Goal: Task Accomplishment & Management: Complete application form

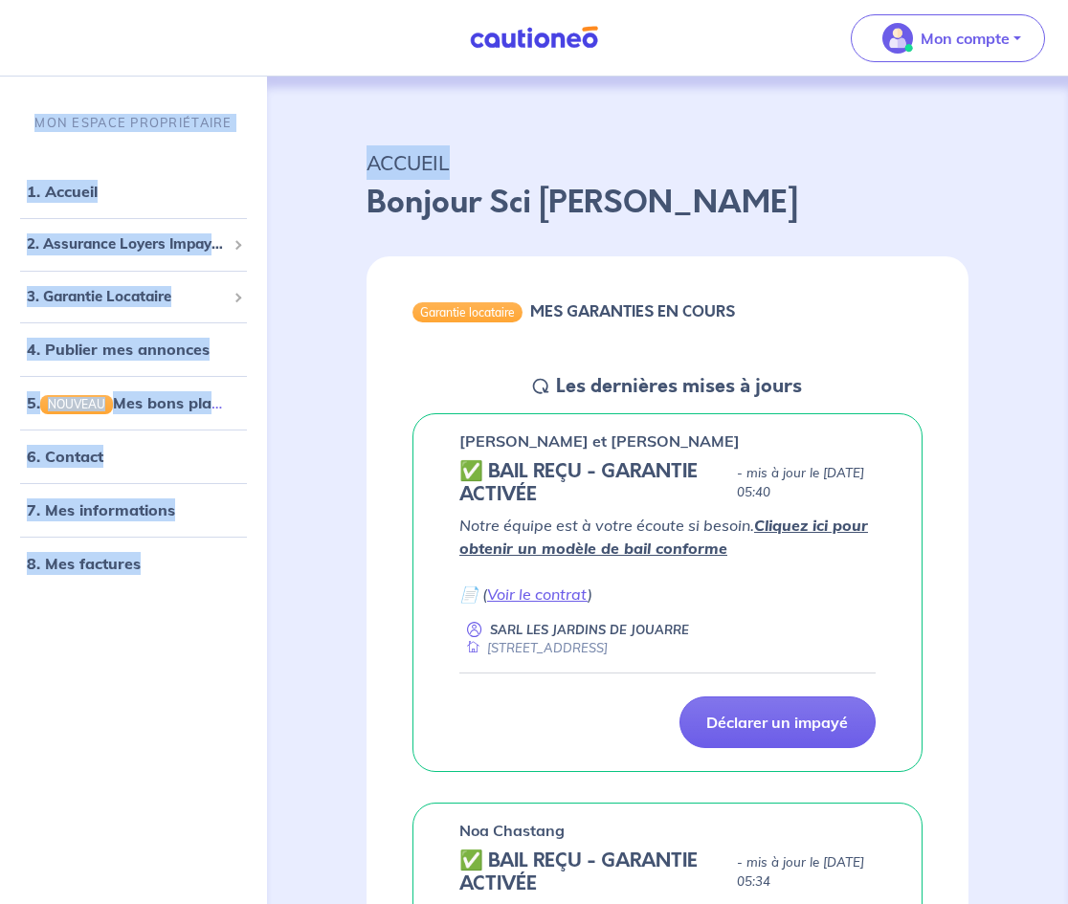
drag, startPoint x: 1076, startPoint y: 75, endPoint x: 1078, endPoint y: 149, distance: 74.6
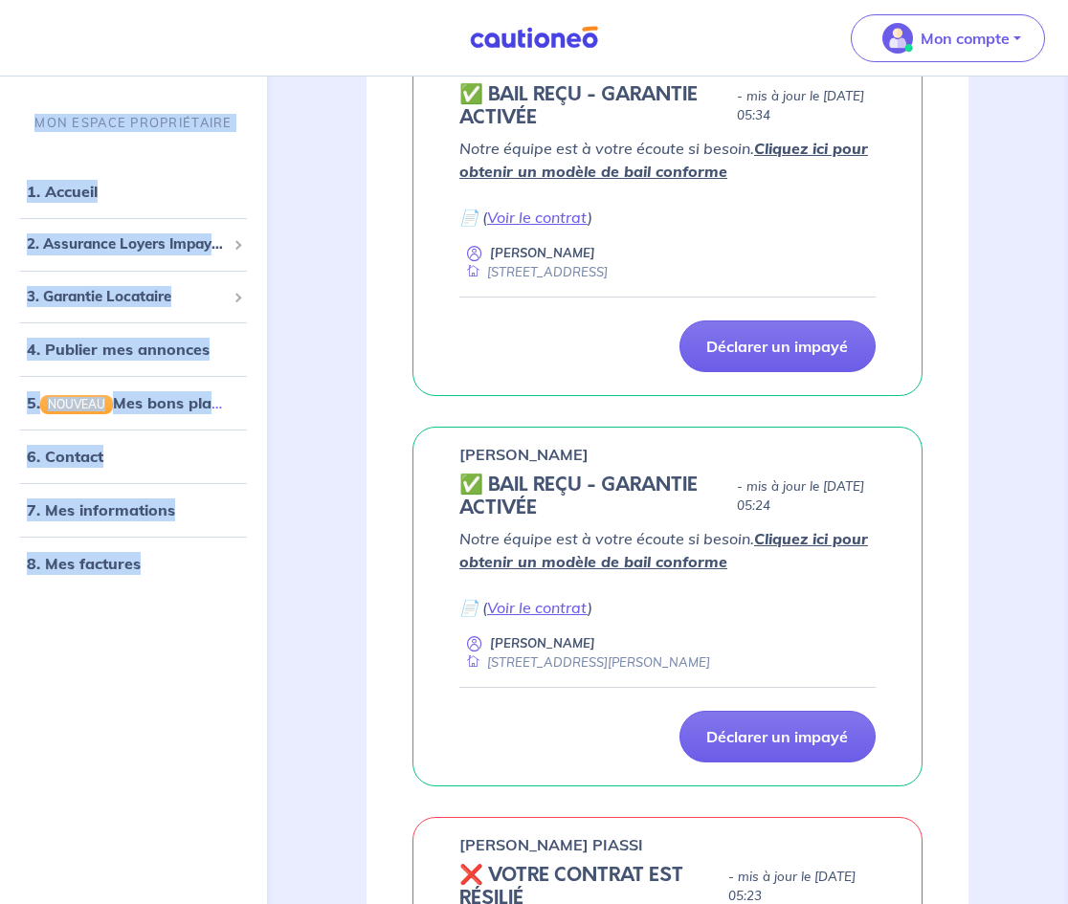
scroll to position [960, 0]
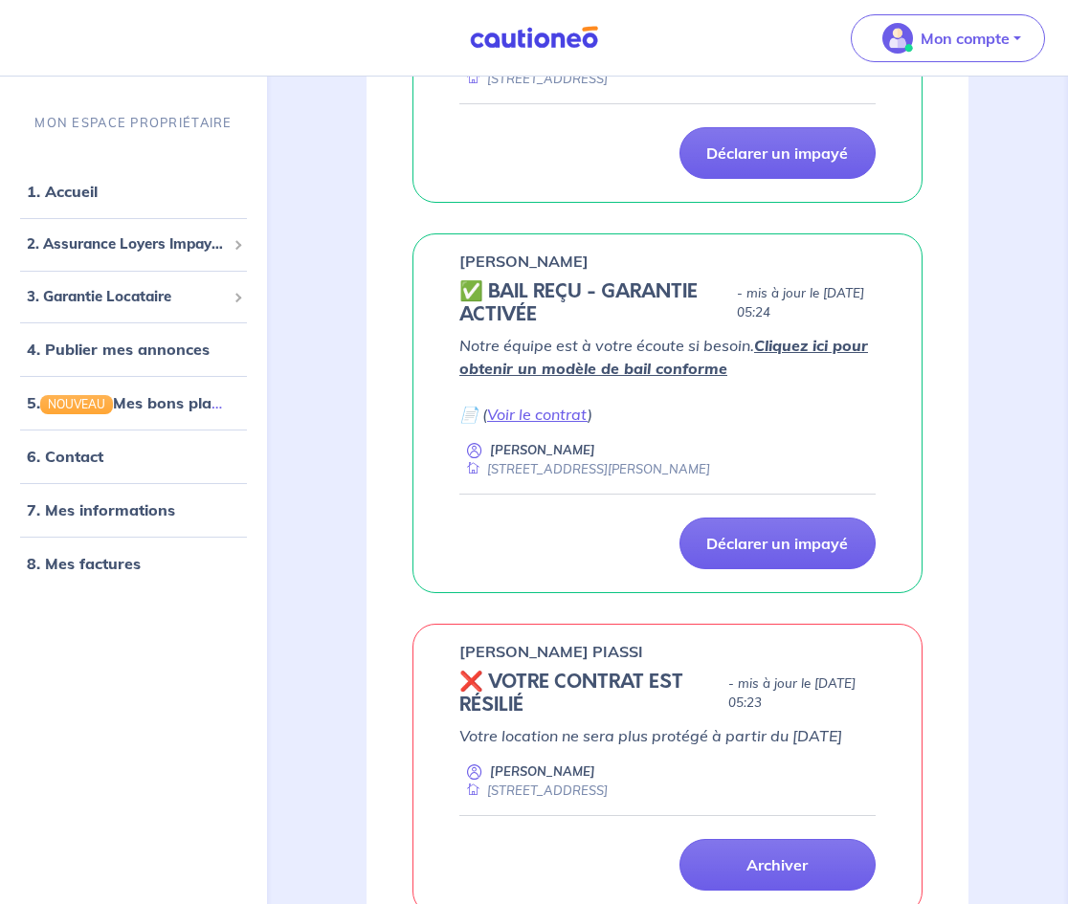
click at [952, 14] on button "Mon compte" at bounding box center [947, 38] width 194 height 48
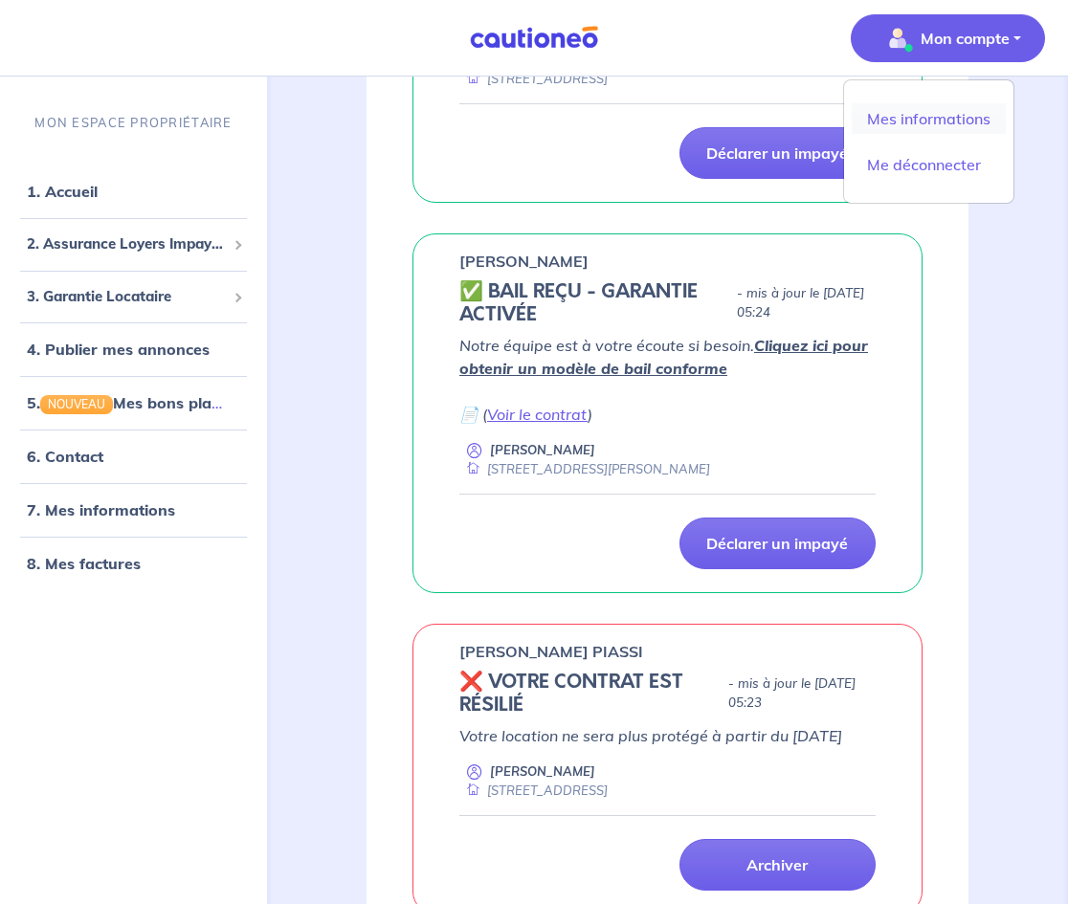
click at [935, 105] on link "Mes informations" at bounding box center [928, 118] width 154 height 31
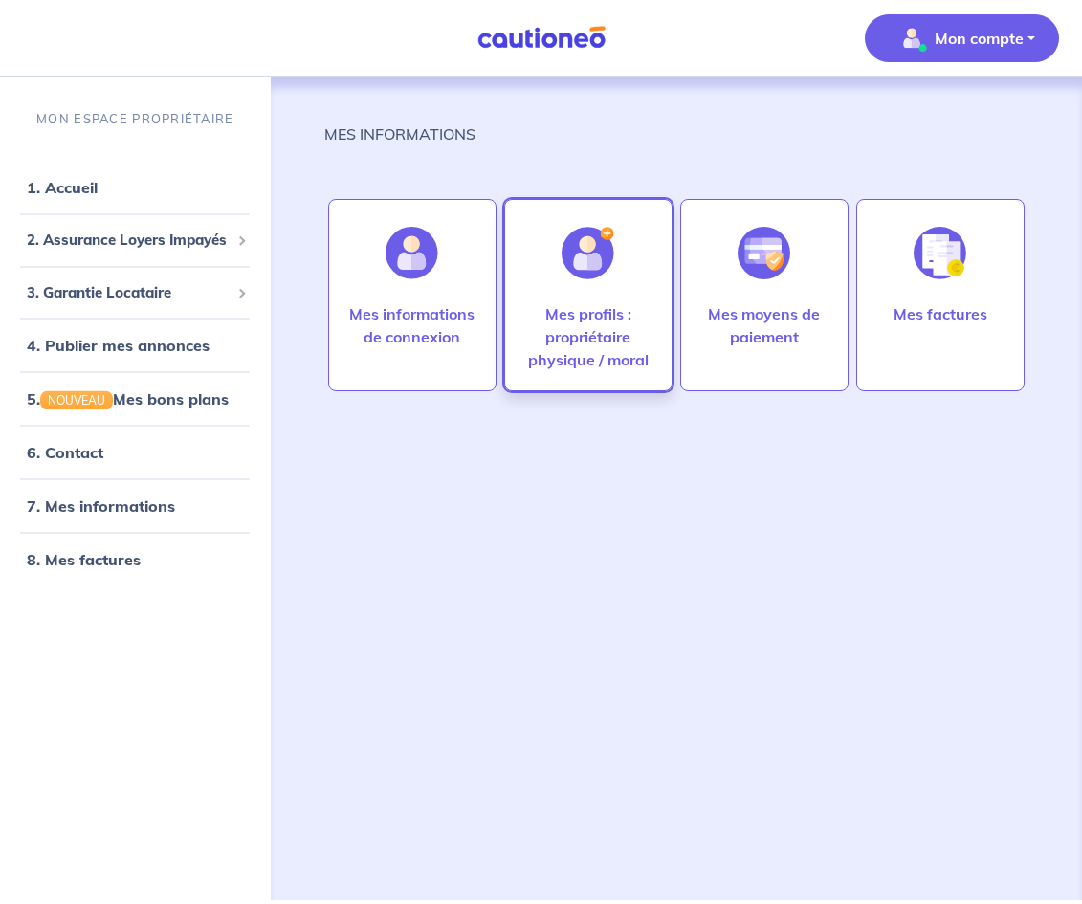
click at [565, 254] on img at bounding box center [588, 253] width 53 height 53
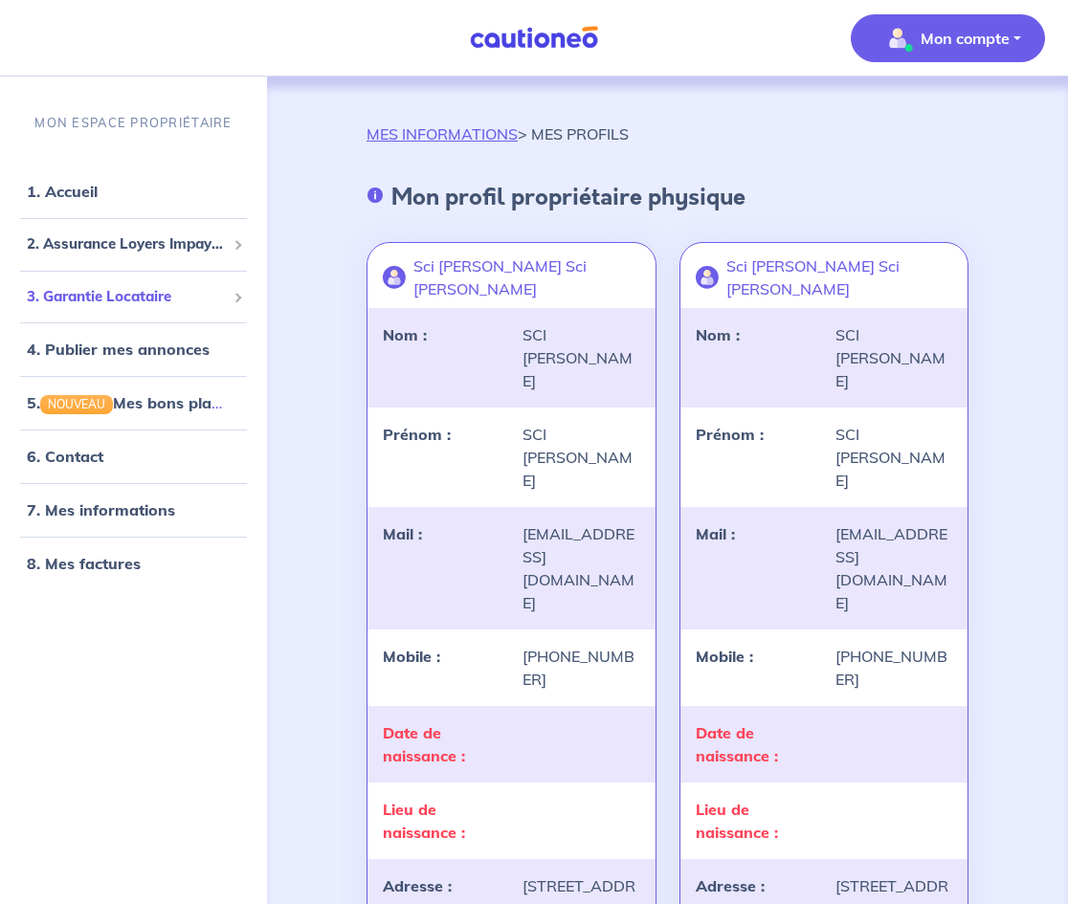
click at [164, 290] on span "3. Garantie Locataire" at bounding box center [126, 296] width 199 height 22
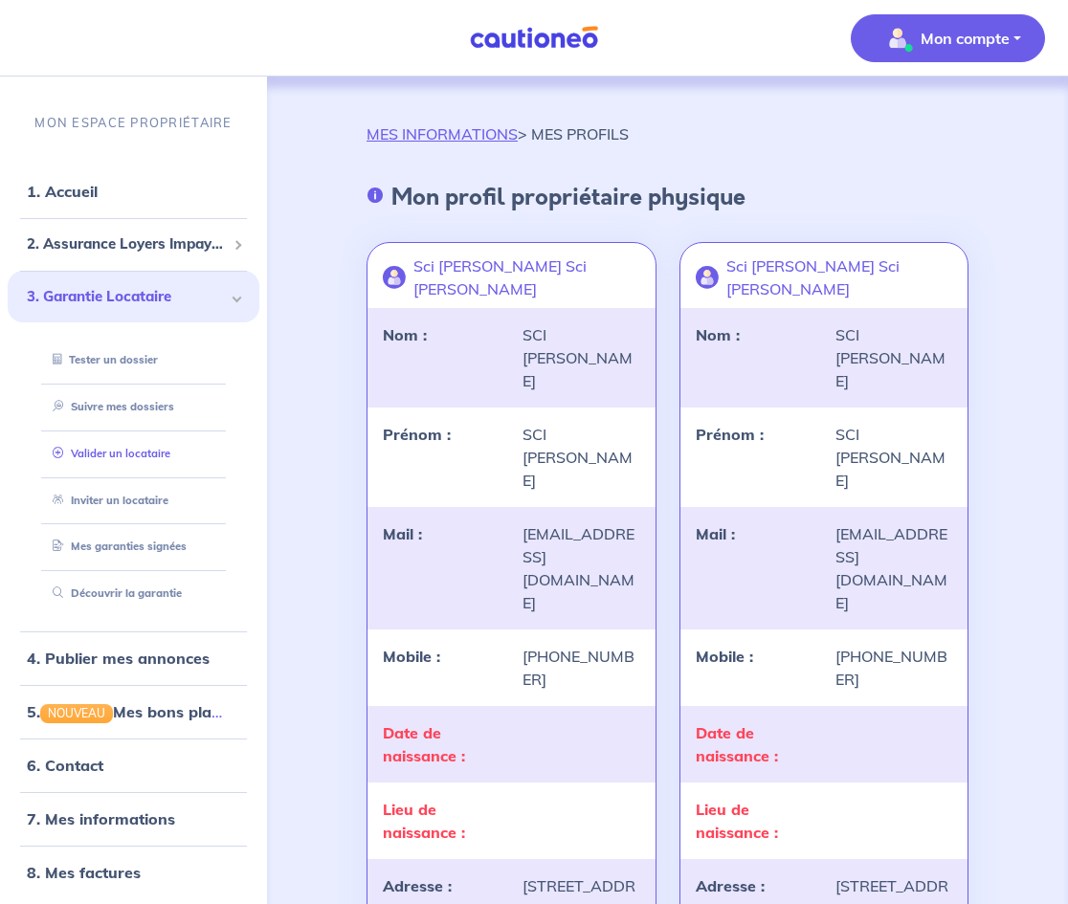
click at [147, 454] on link "Valider un locataire" at bounding box center [107, 452] width 125 height 13
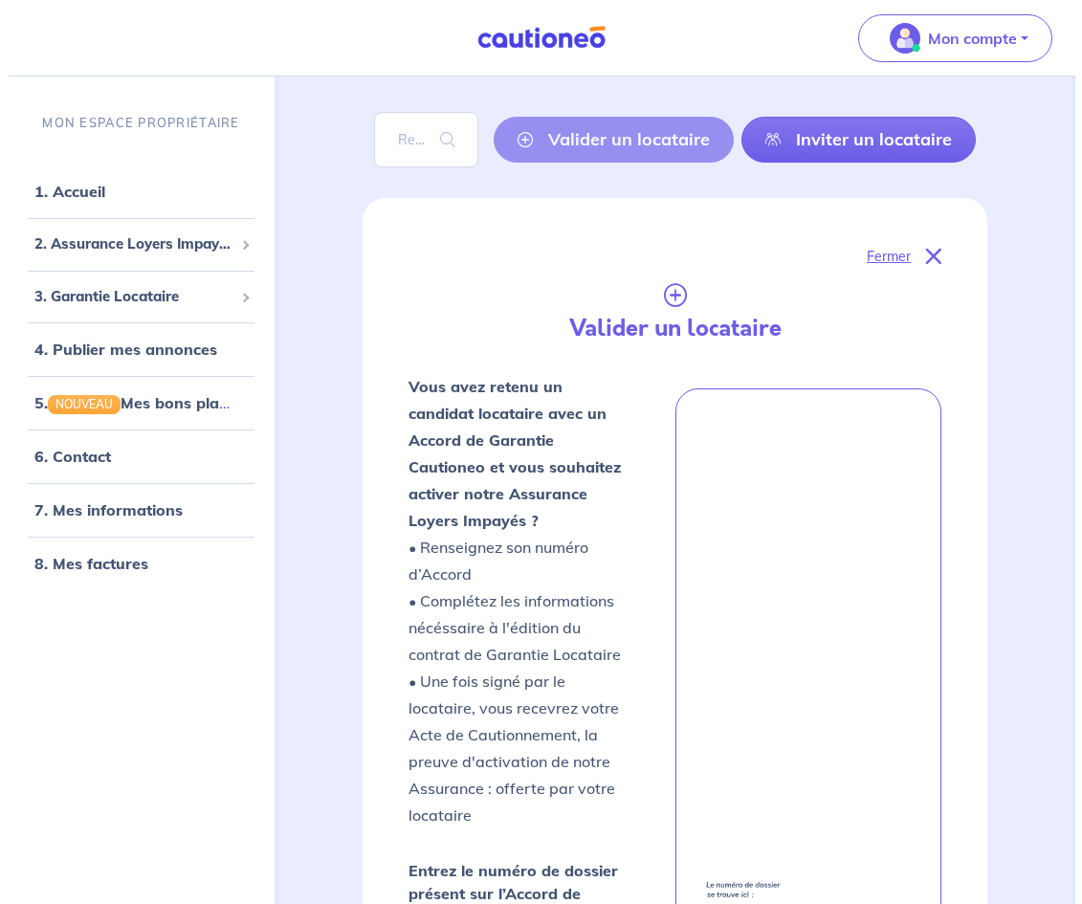
scroll to position [684, 0]
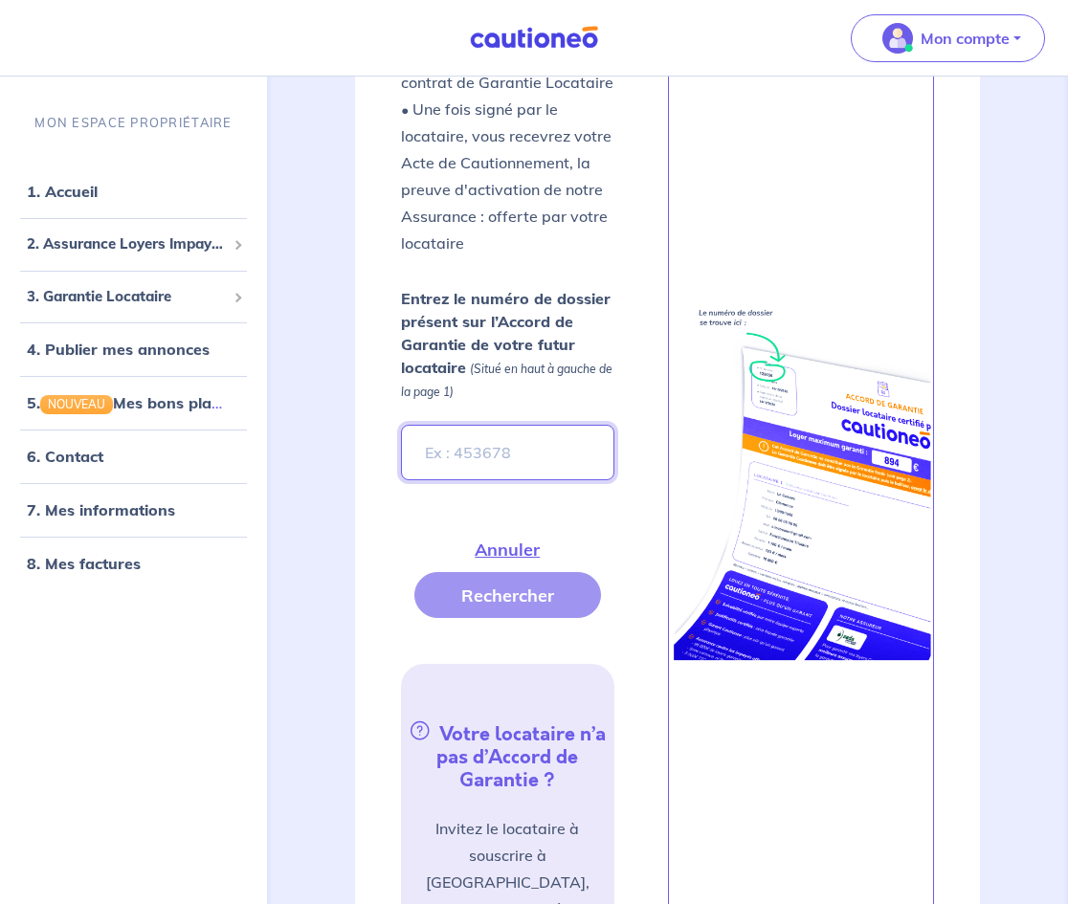
paste input "2BuxsB"
type input "2BuxsB"
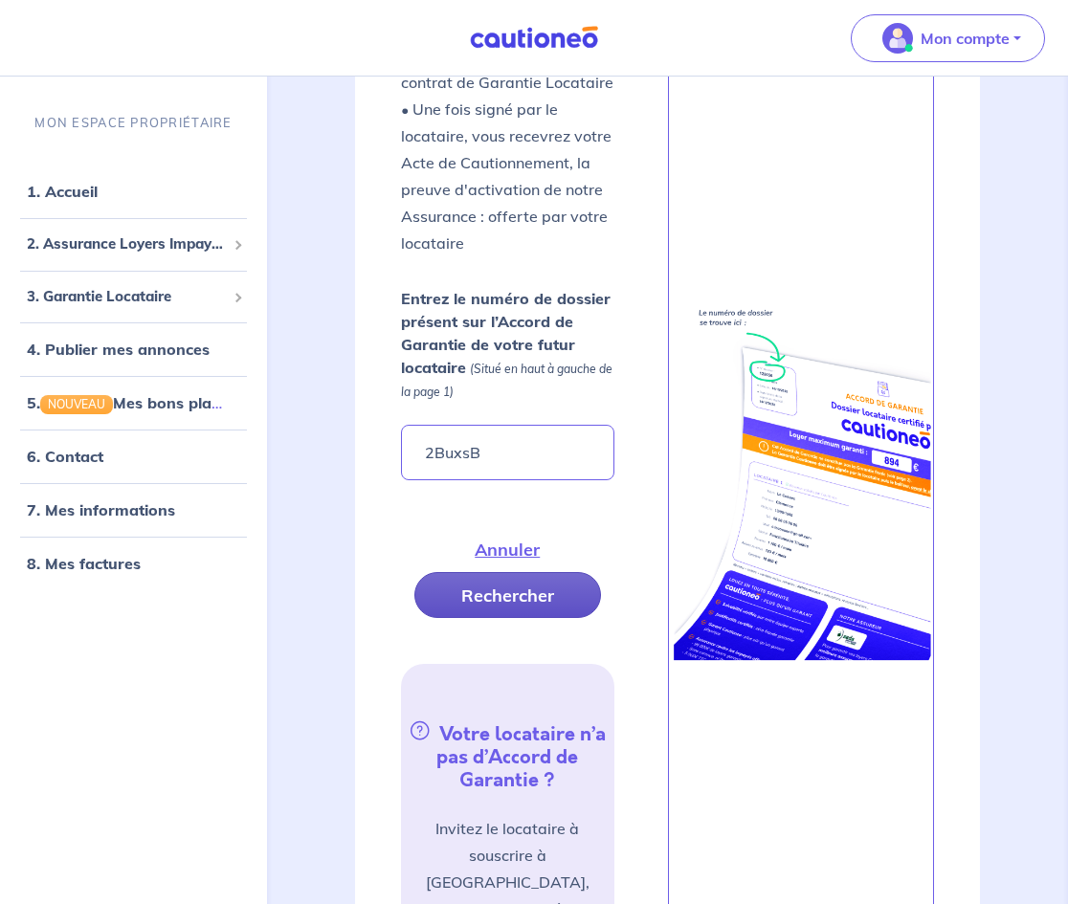
click at [519, 602] on button "Rechercher" at bounding box center [507, 595] width 187 height 46
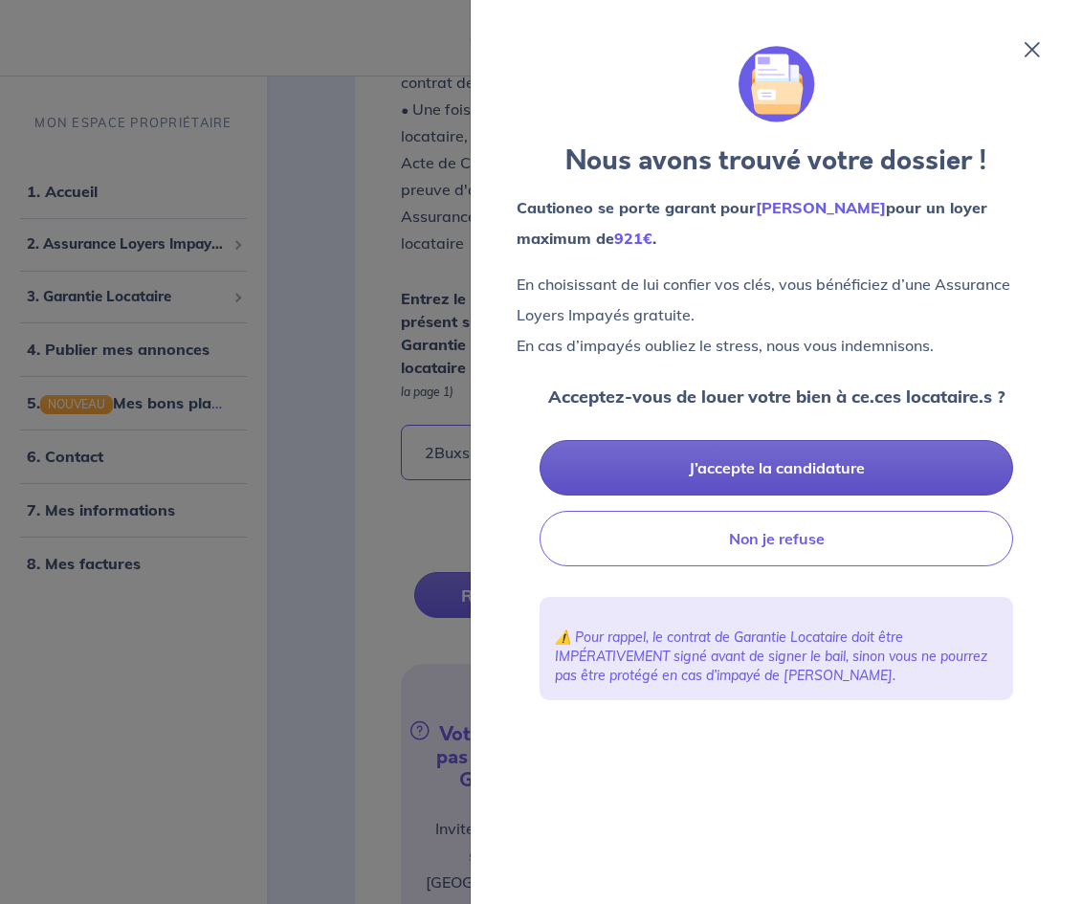
click at [751, 454] on button "J’accepte la candidature" at bounding box center [777, 467] width 474 height 55
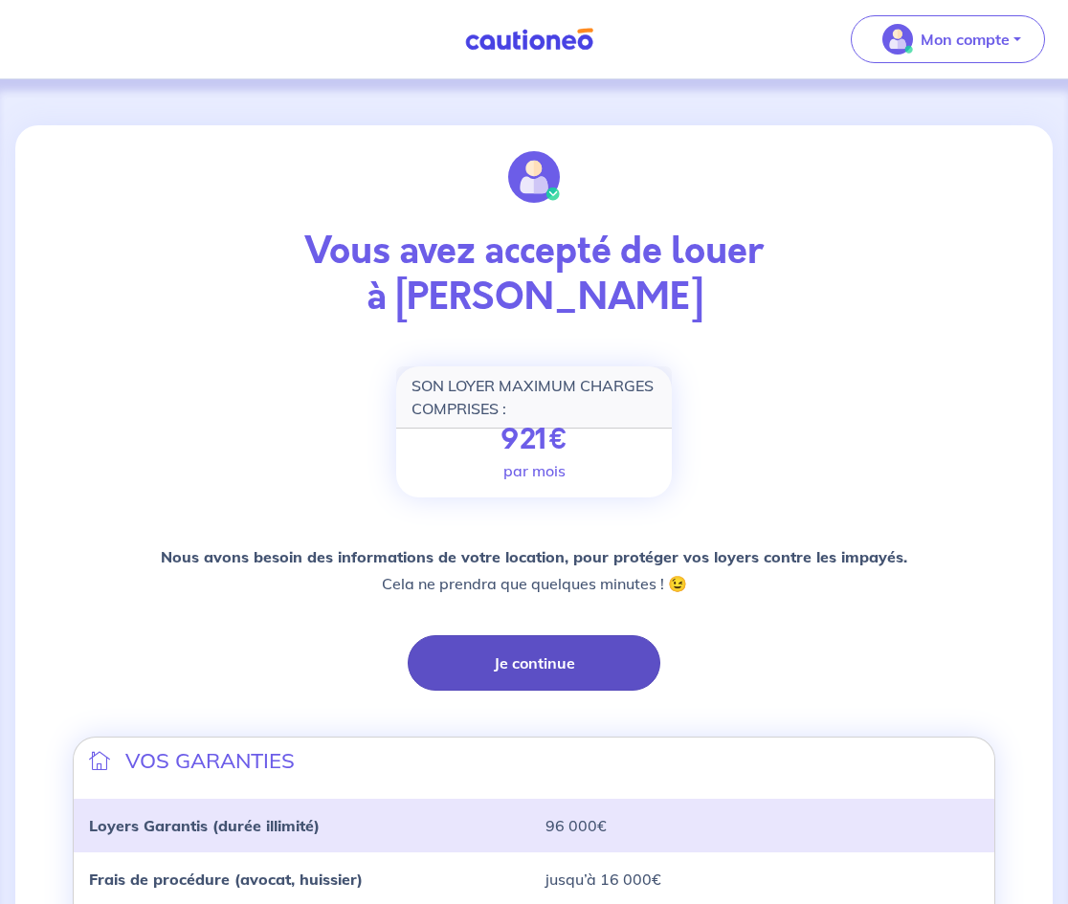
click at [563, 676] on button "Je continue" at bounding box center [534, 662] width 253 height 55
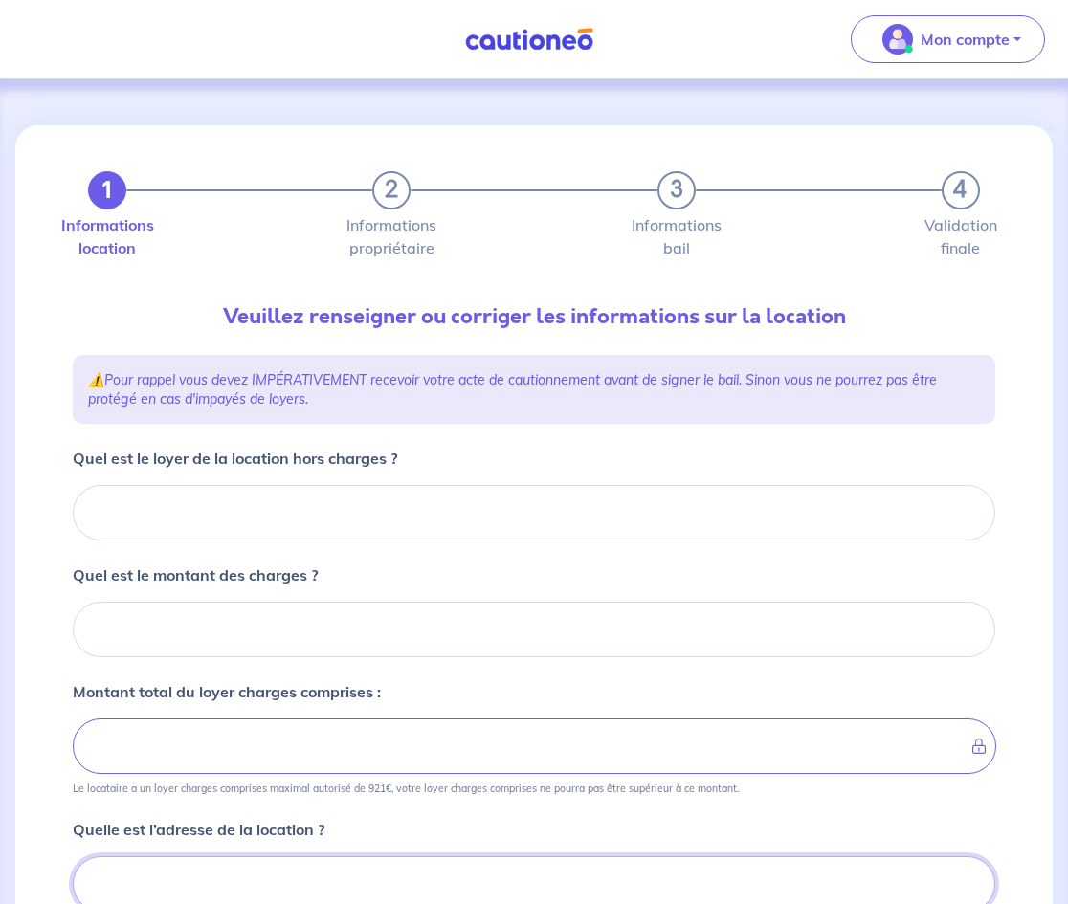
drag, startPoint x: 1076, startPoint y: 154, endPoint x: 1075, endPoint y: 335, distance: 180.8
click at [1068, 335] on html "Mon compte Me déconnecter 1 2 3 4 Informations location Informations propriétai…" at bounding box center [534, 652] width 1068 height 1304
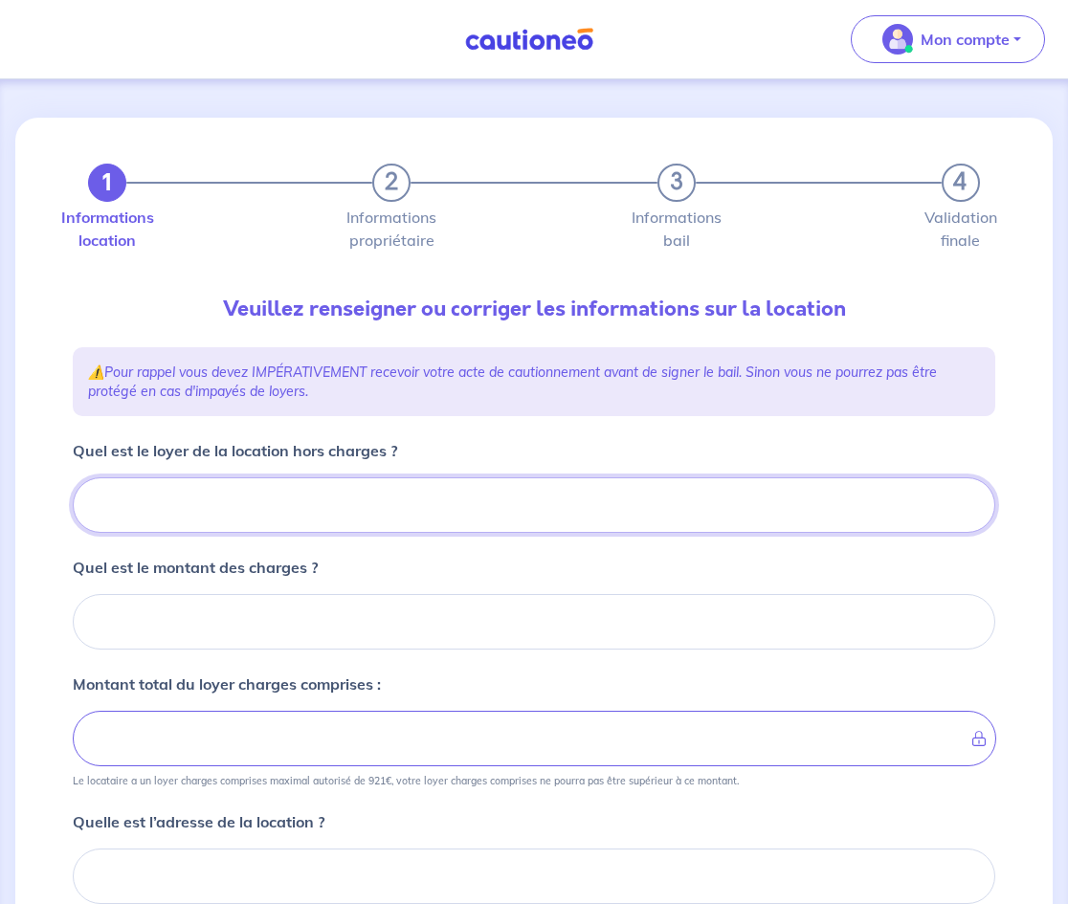
click at [434, 506] on input "Quel est le loyer de la location hors charges ?" at bounding box center [534, 504] width 922 height 55
type input "65"
type input "652"
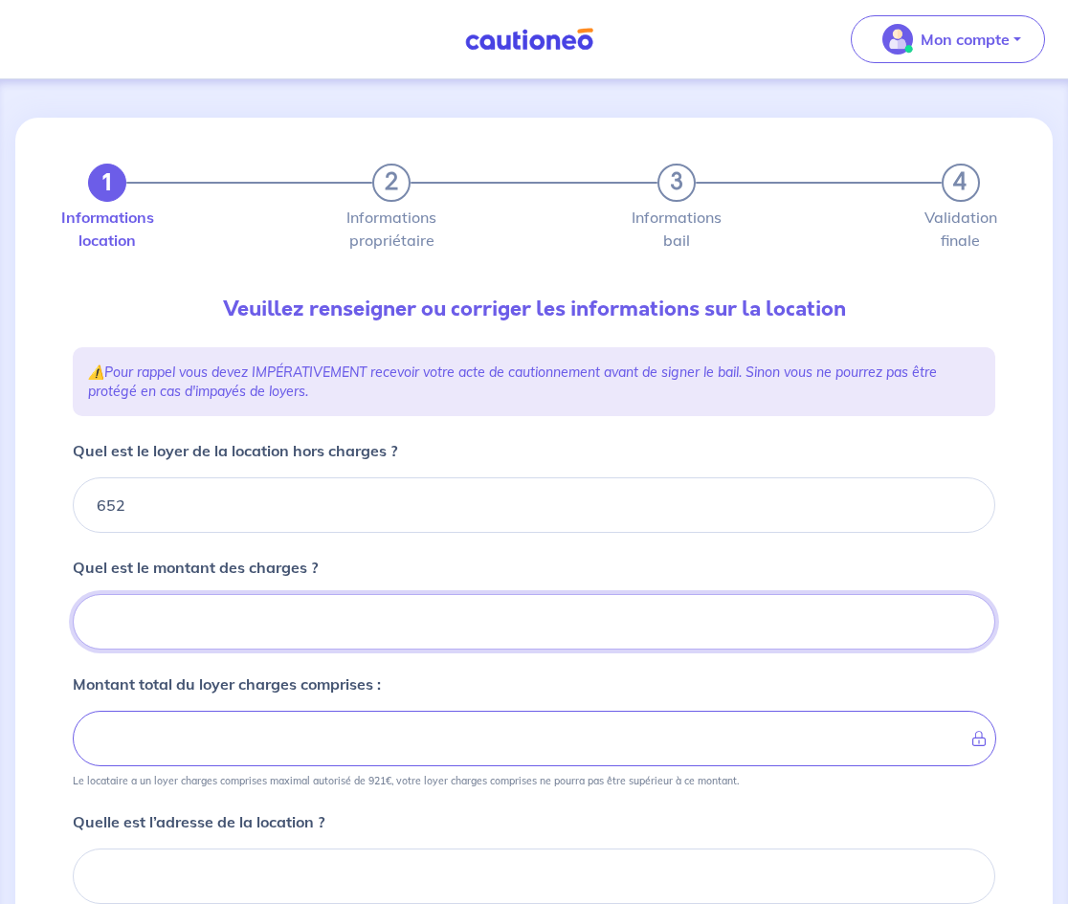
type input "0"
type input "652"
type input "0"
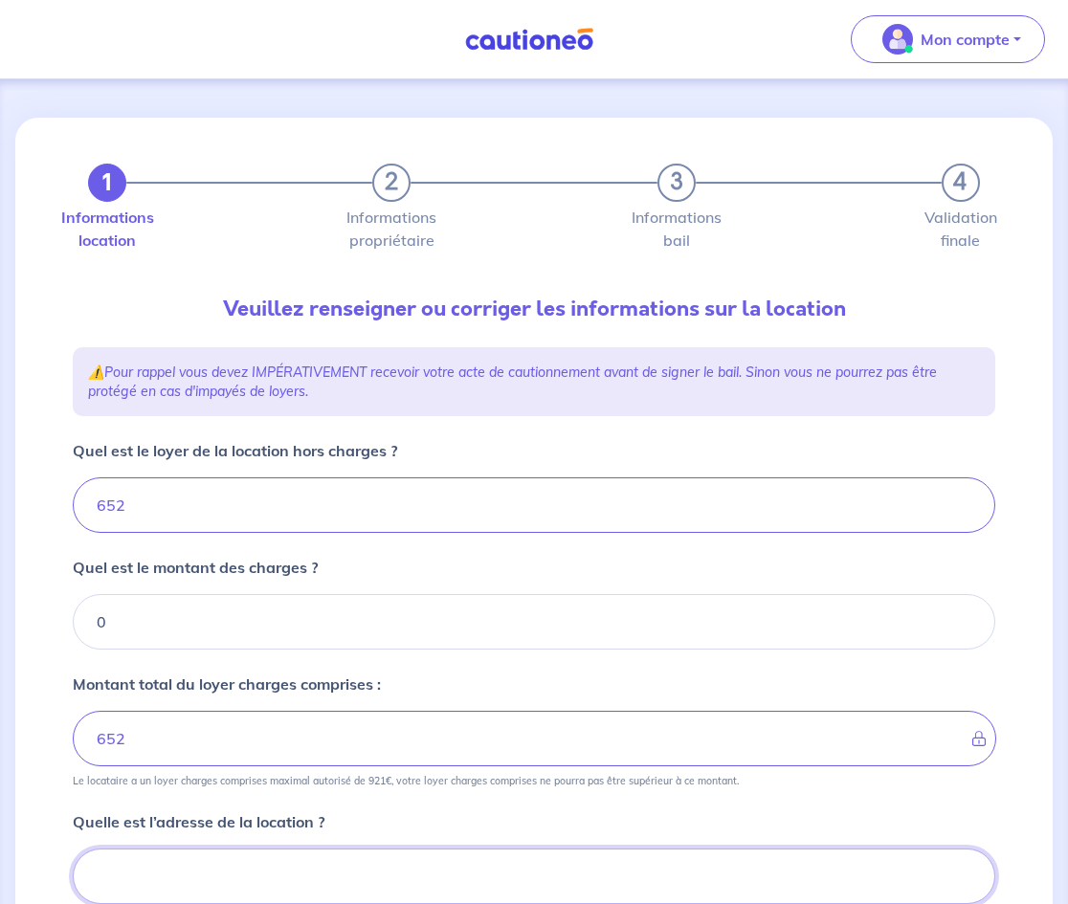
scroll to position [400, 0]
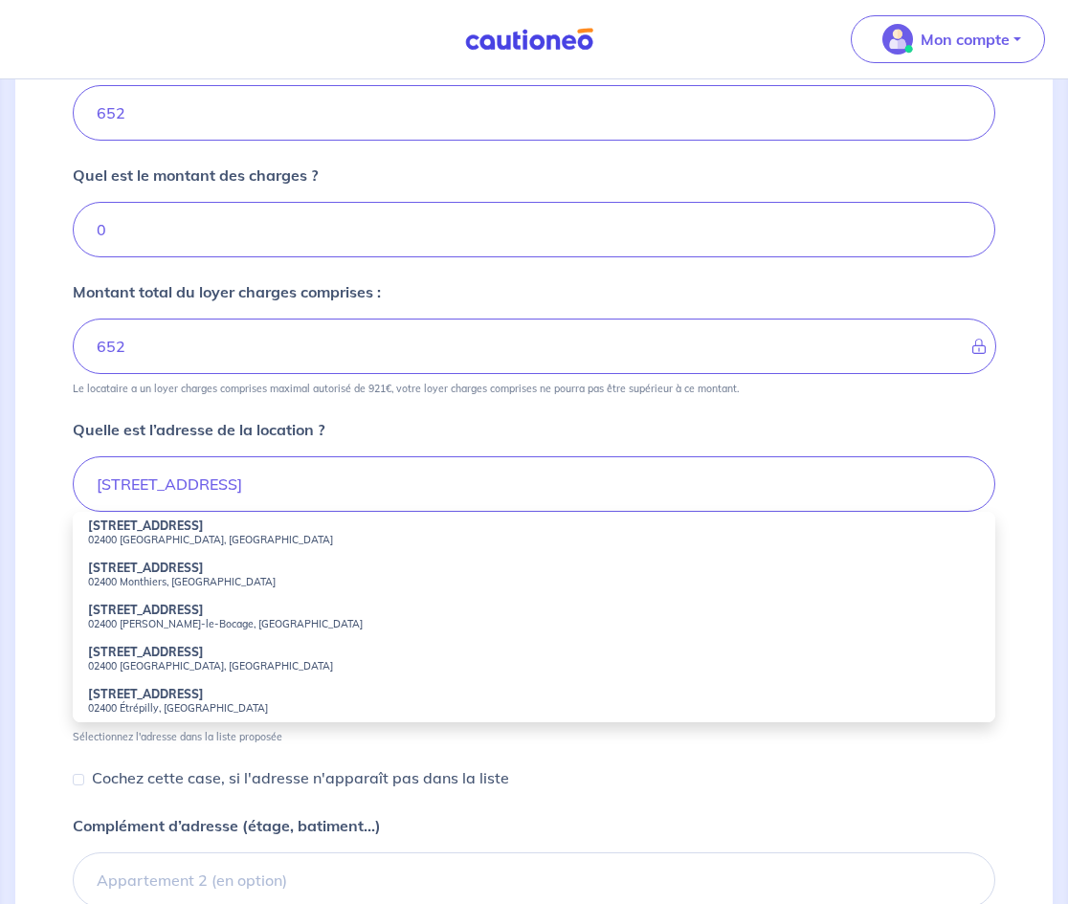
click at [301, 545] on small "02400 [GEOGRAPHIC_DATA], [GEOGRAPHIC_DATA]" at bounding box center [534, 539] width 892 height 13
type input "[STREET_ADDRESS]"
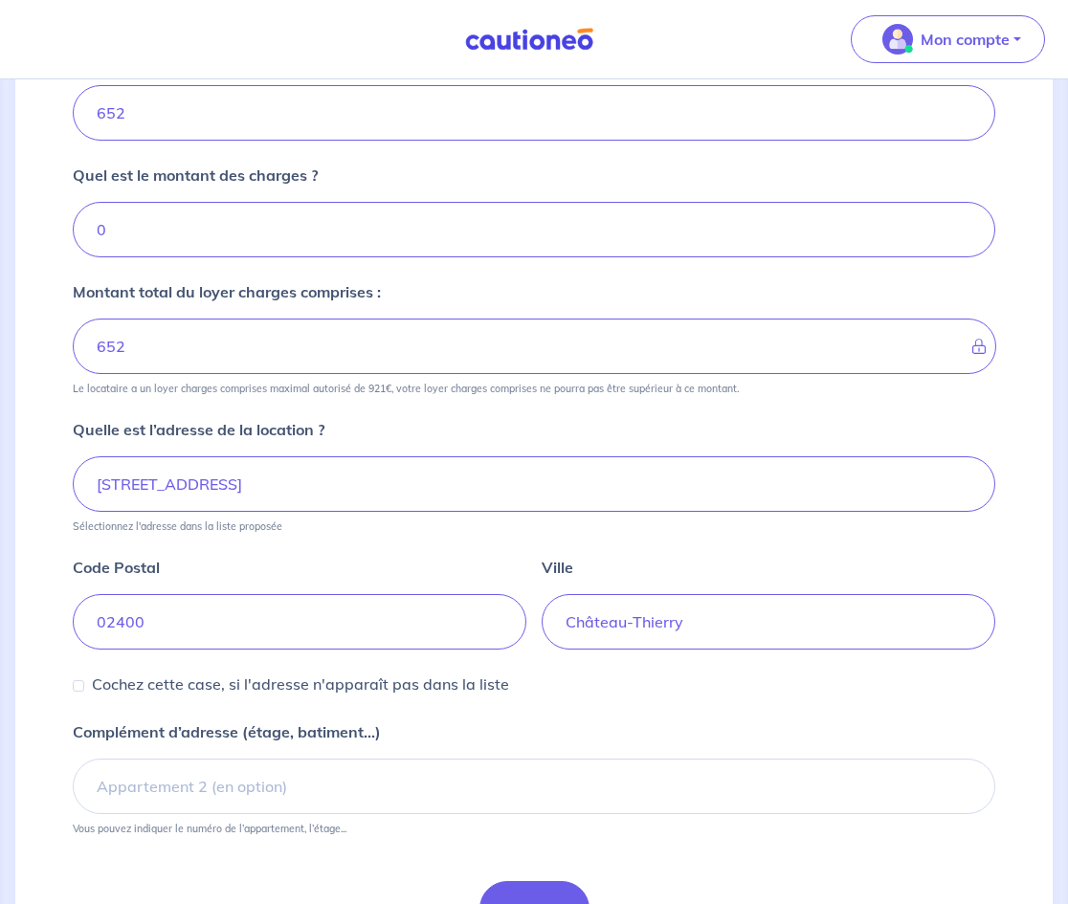
scroll to position [517, 0]
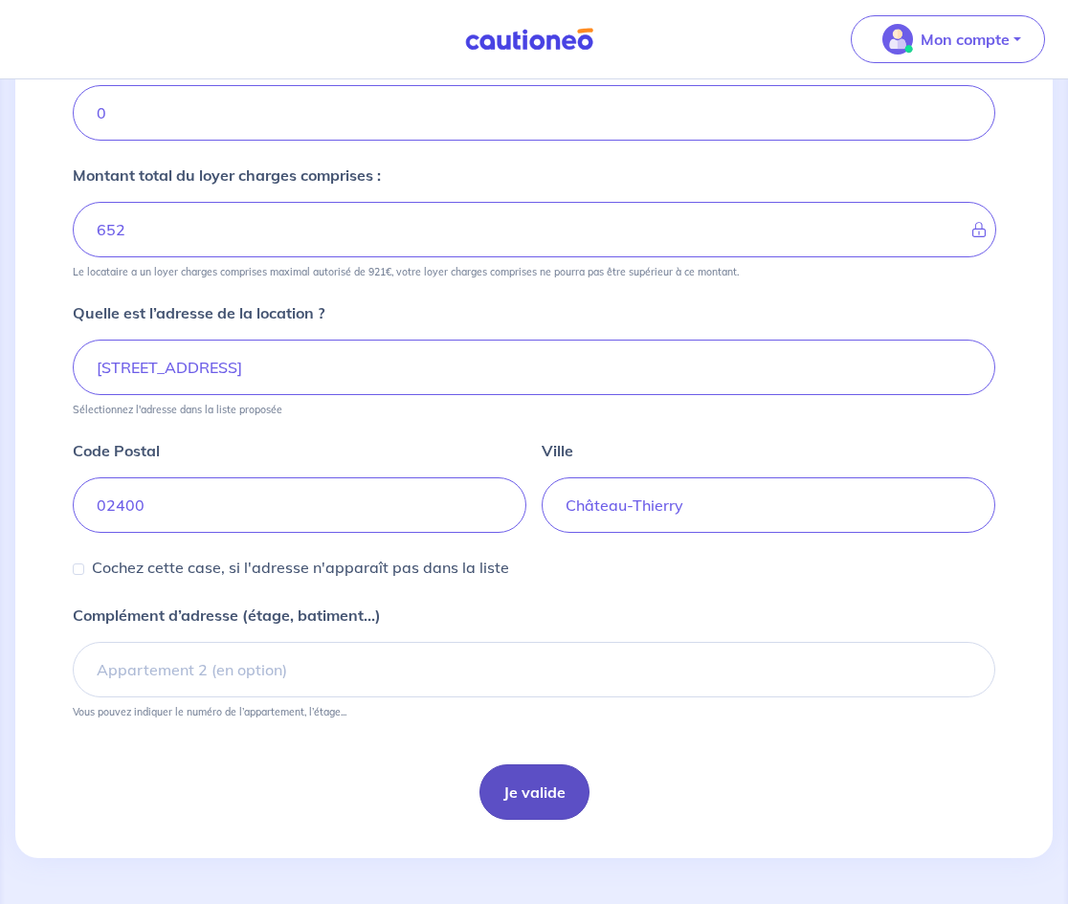
click at [559, 799] on button "Je valide" at bounding box center [534, 791] width 110 height 55
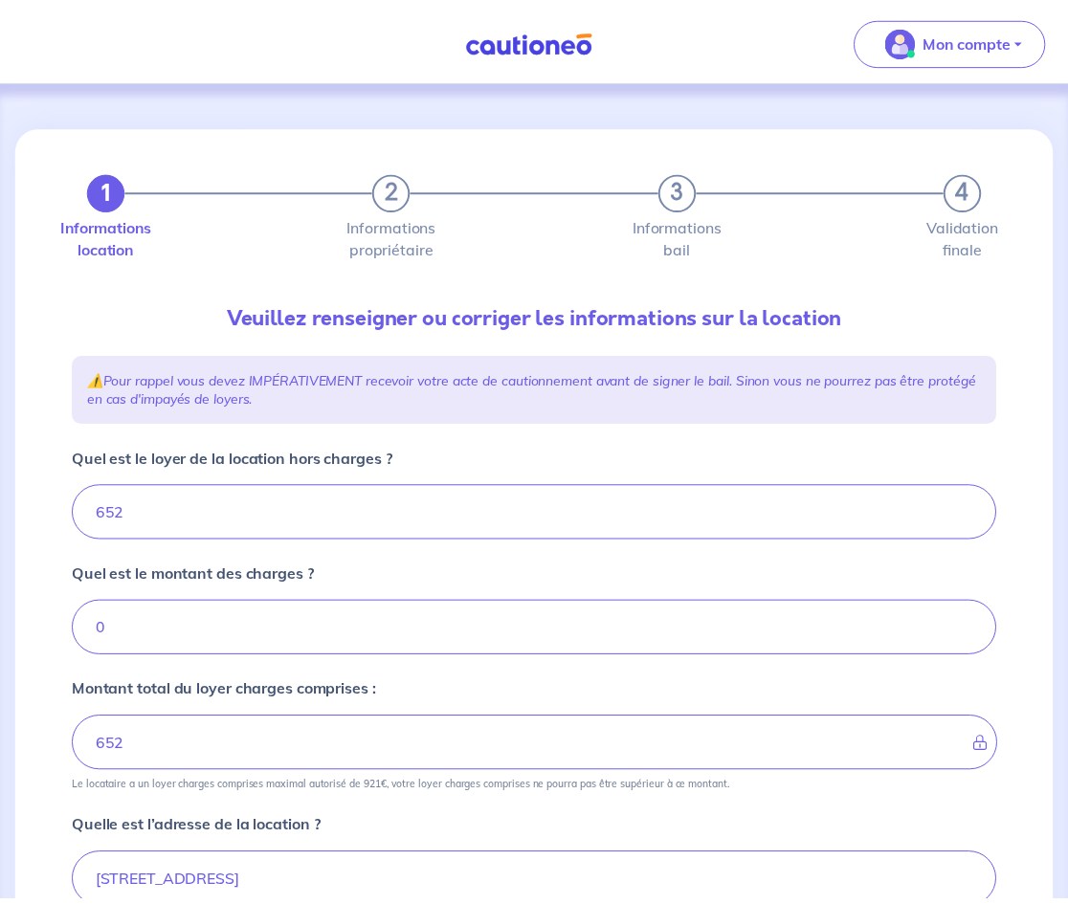
scroll to position [223, 0]
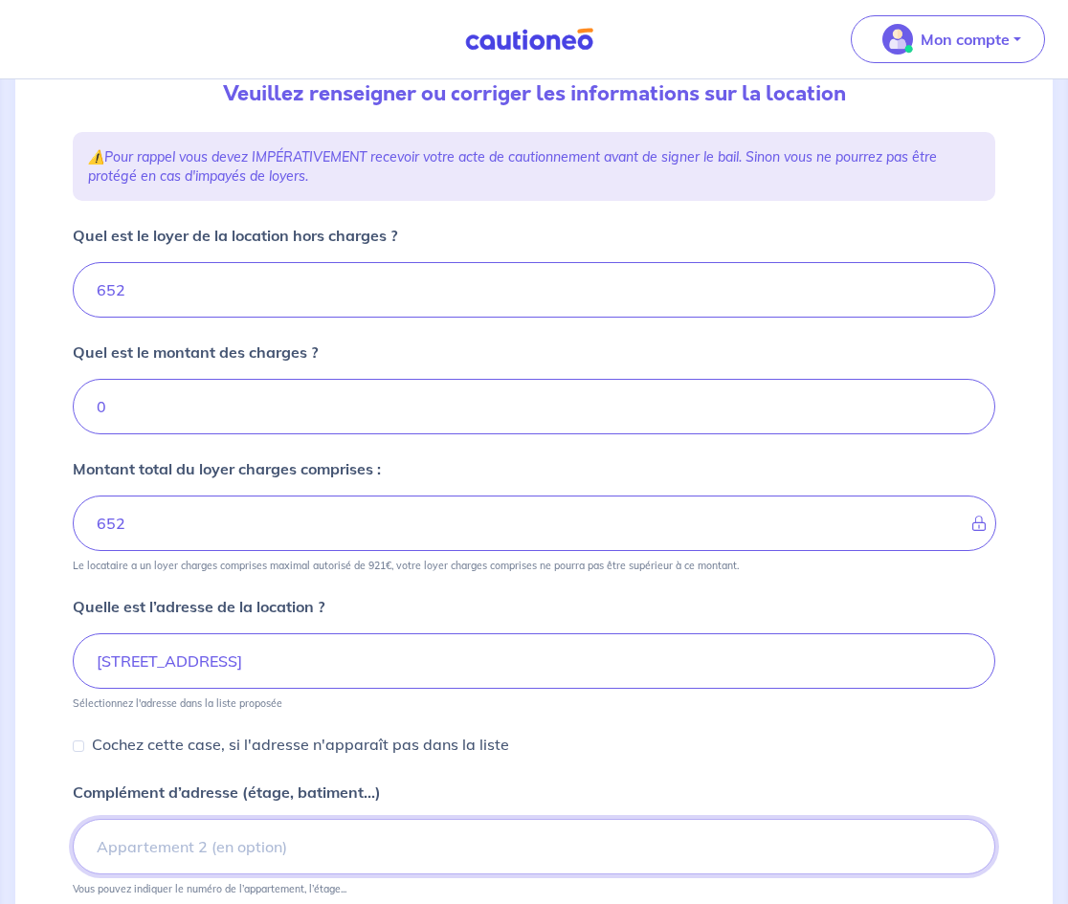
click at [330, 853] on input "Complément d’adresse (étage, batiment...)" at bounding box center [534, 846] width 922 height 55
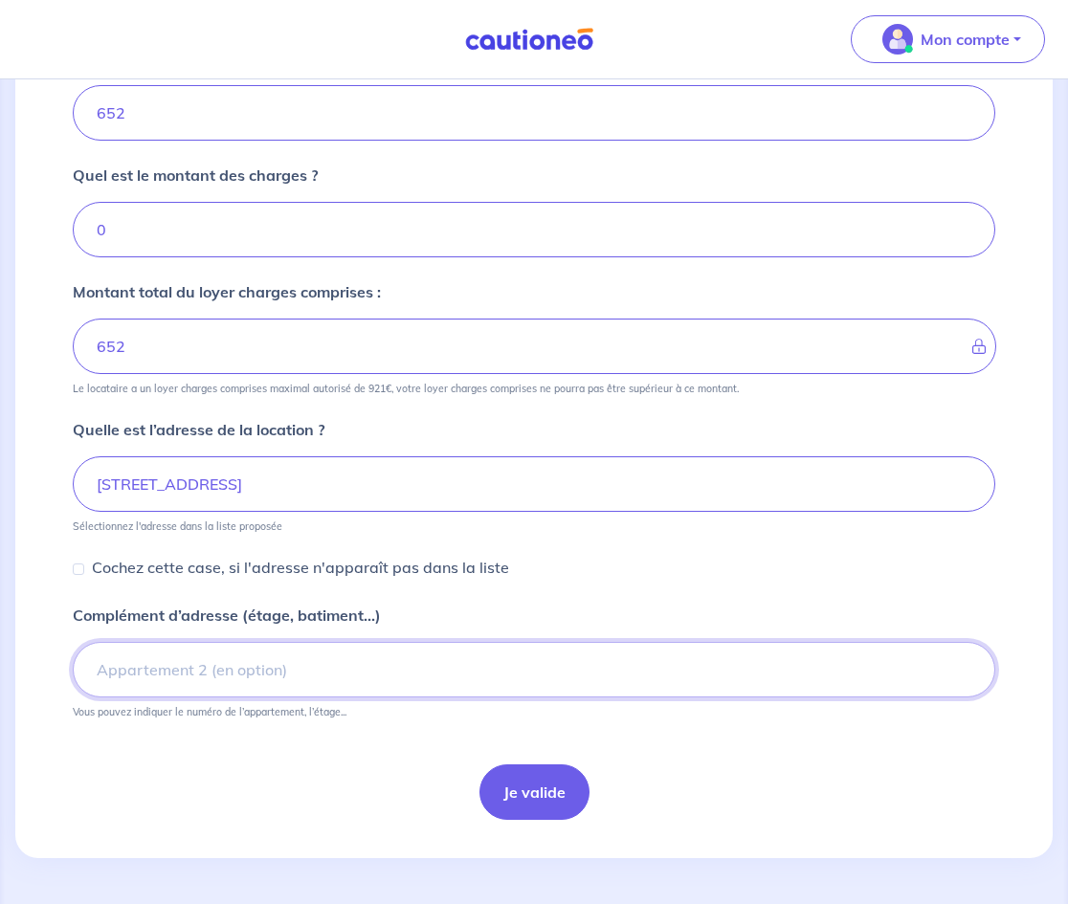
click at [746, 686] on input "Complément d’adresse (étage, batiment...)" at bounding box center [534, 669] width 922 height 55
type input "Etage 2"
